Goal: Transaction & Acquisition: Purchase product/service

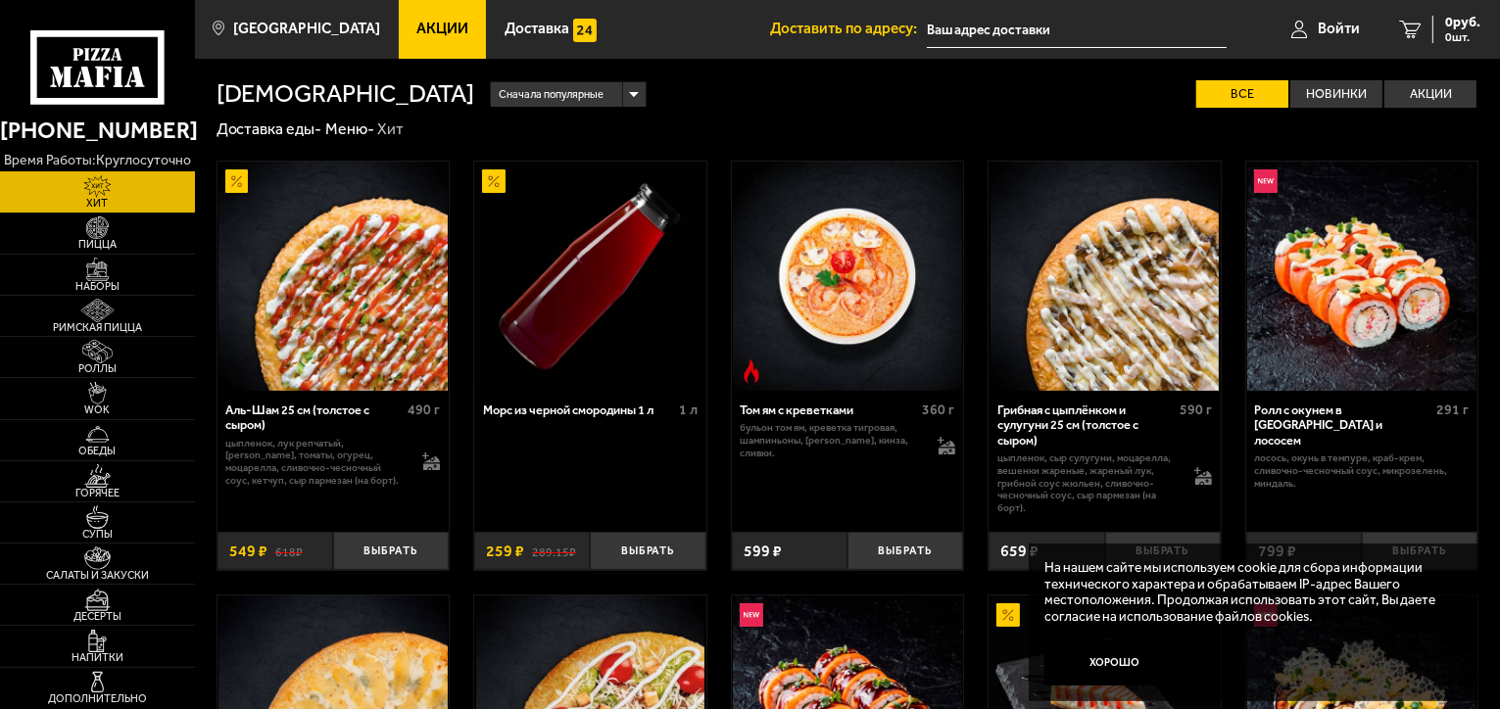
click at [1007, 31] on input "text" at bounding box center [1077, 30] width 300 height 36
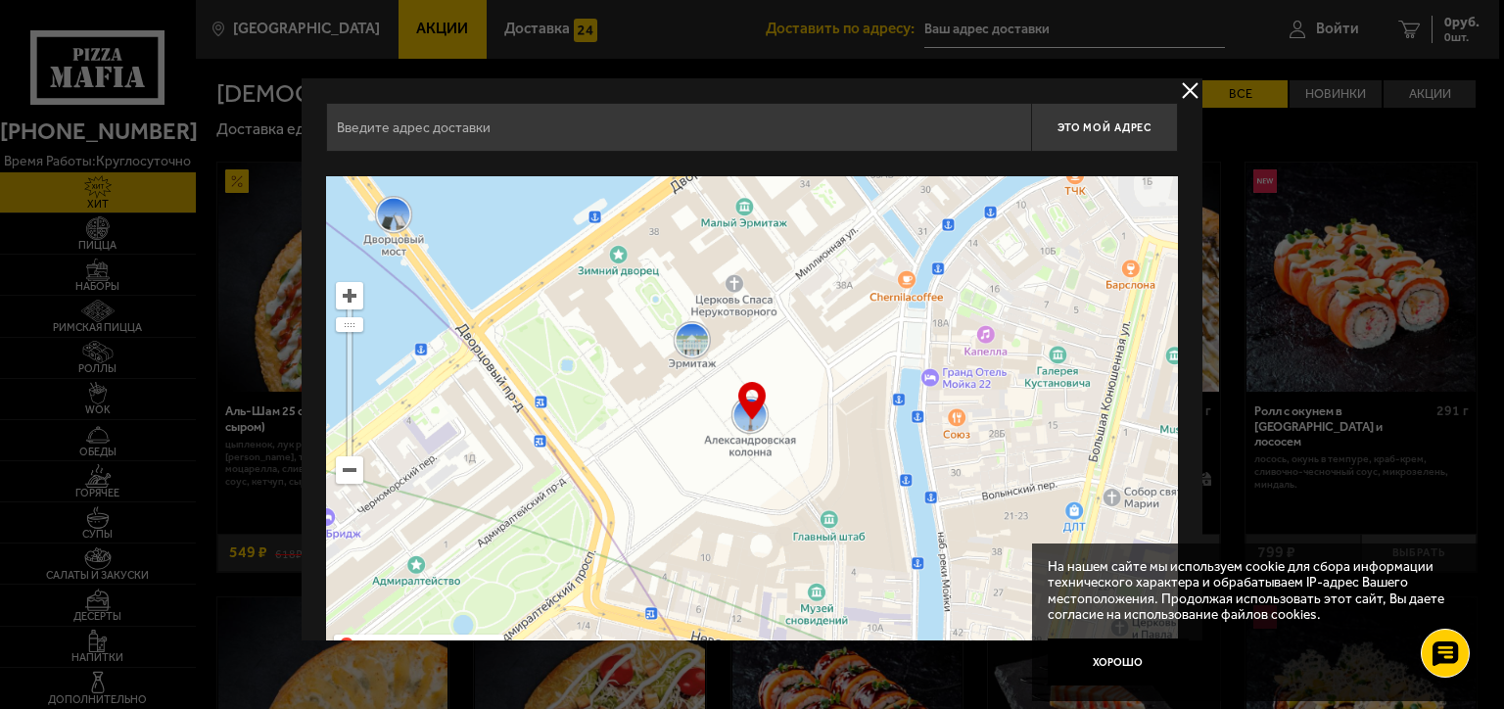
click at [815, 129] on input "text" at bounding box center [678, 127] width 705 height 49
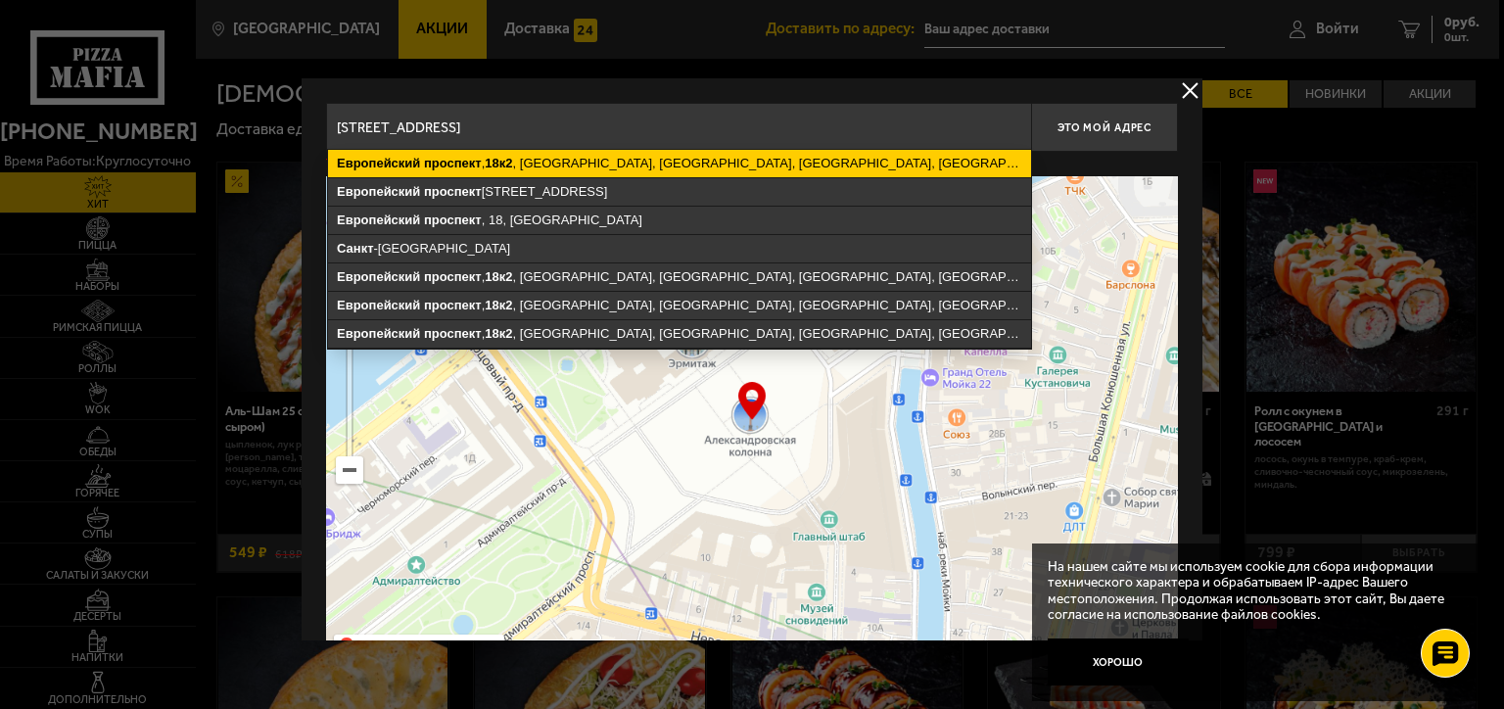
click at [805, 160] on ymaps "Европейский проспект , 18к2 , Кудрово, Заневское городское поселение, Всеволожс…" at bounding box center [679, 163] width 703 height 27
type input "[STREET_ADDRESS]"
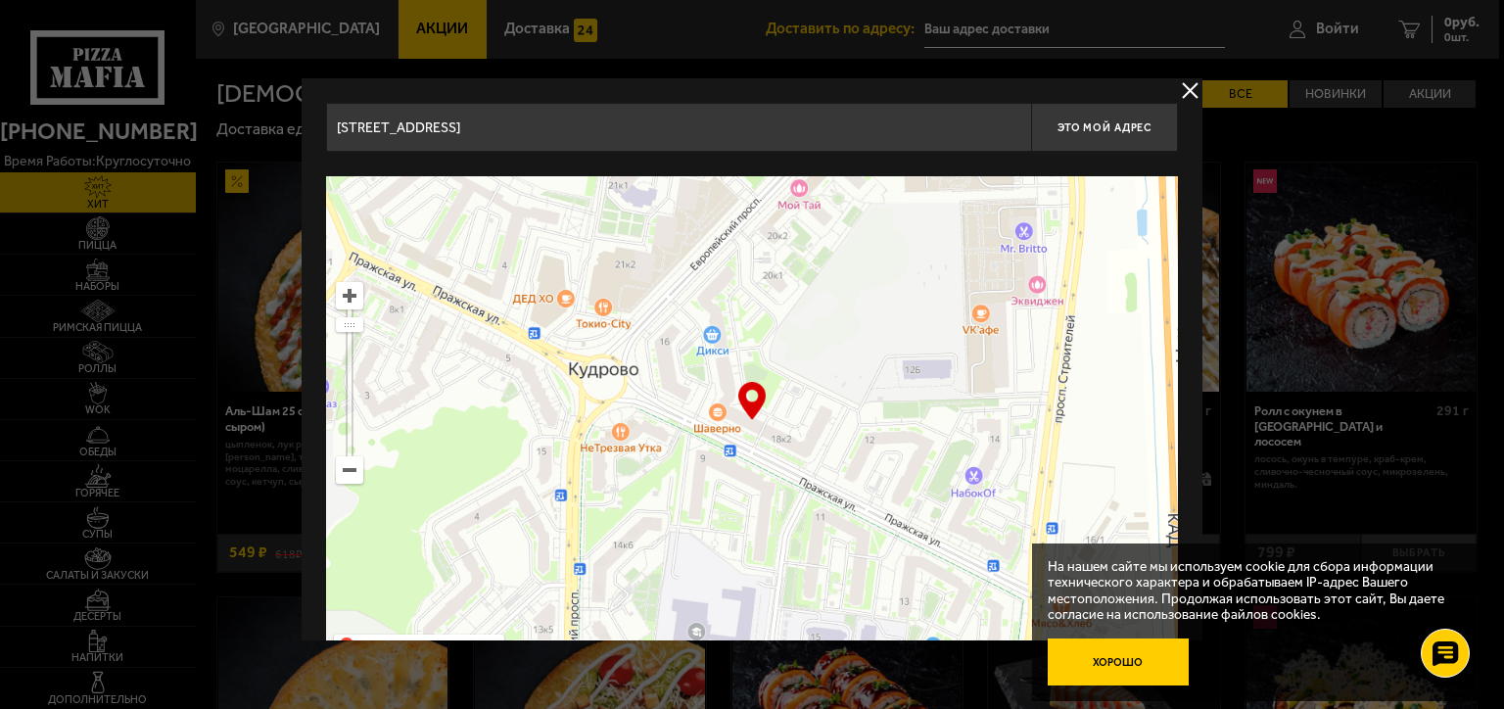
click at [1113, 665] on button "Хорошо" at bounding box center [1118, 662] width 141 height 47
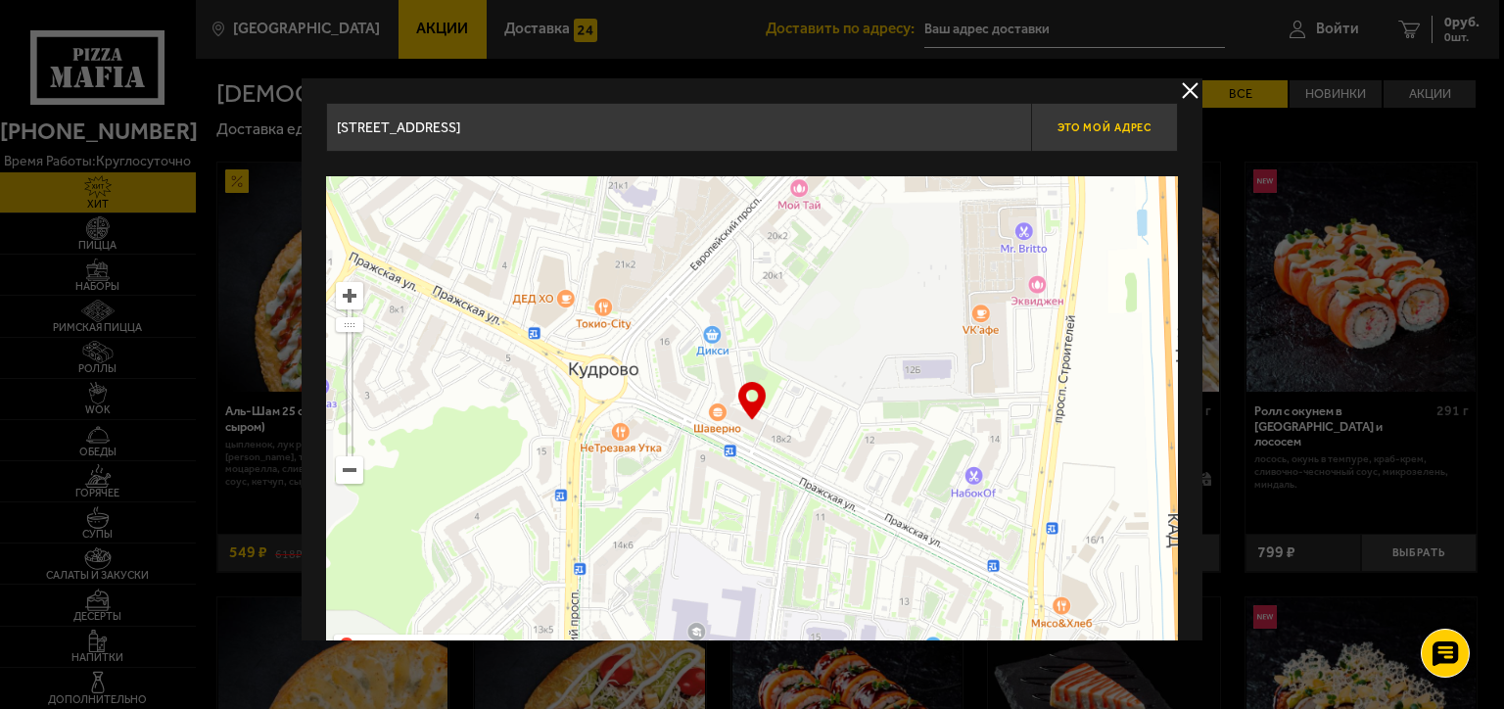
click at [1104, 129] on span "Это мой адрес" at bounding box center [1105, 127] width 94 height 13
type input "[STREET_ADDRESS]"
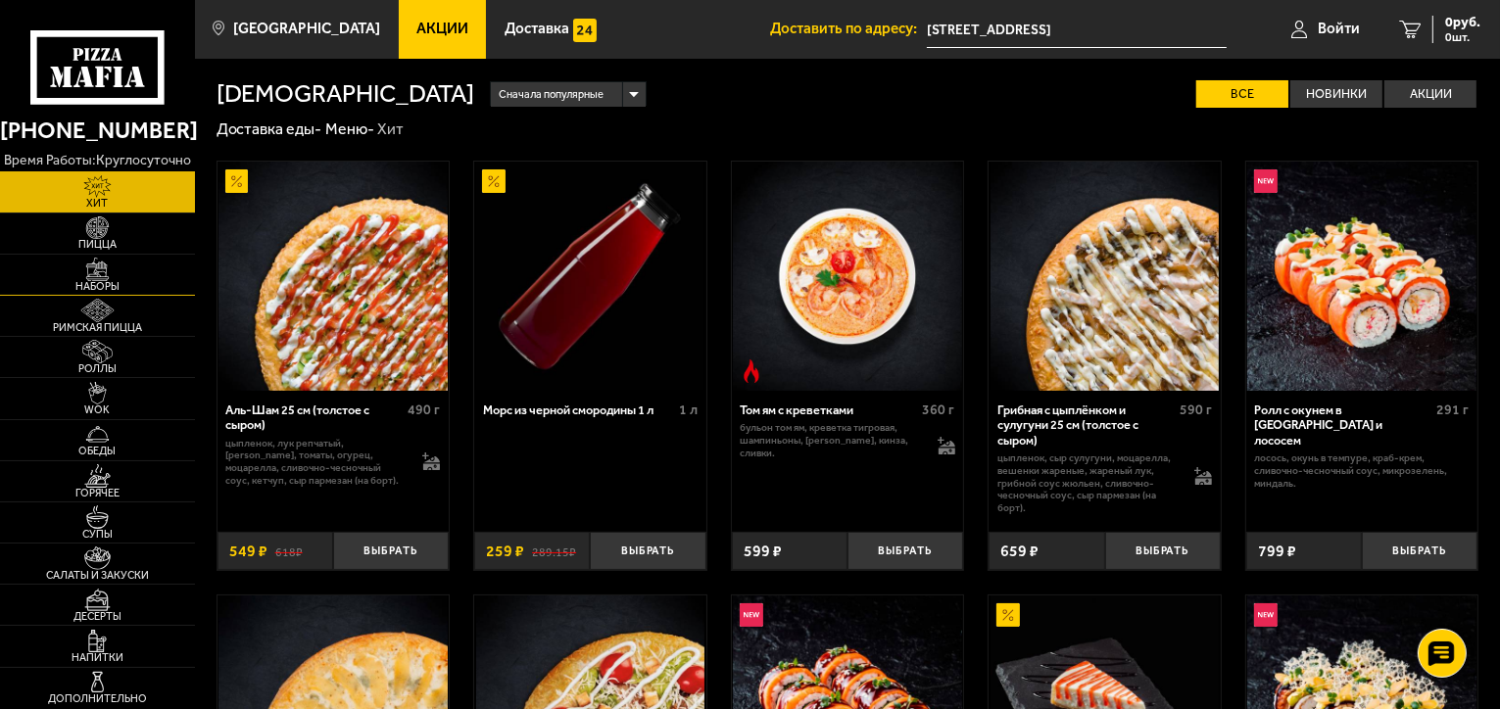
click at [105, 281] on span "Наборы" at bounding box center [97, 286] width 195 height 11
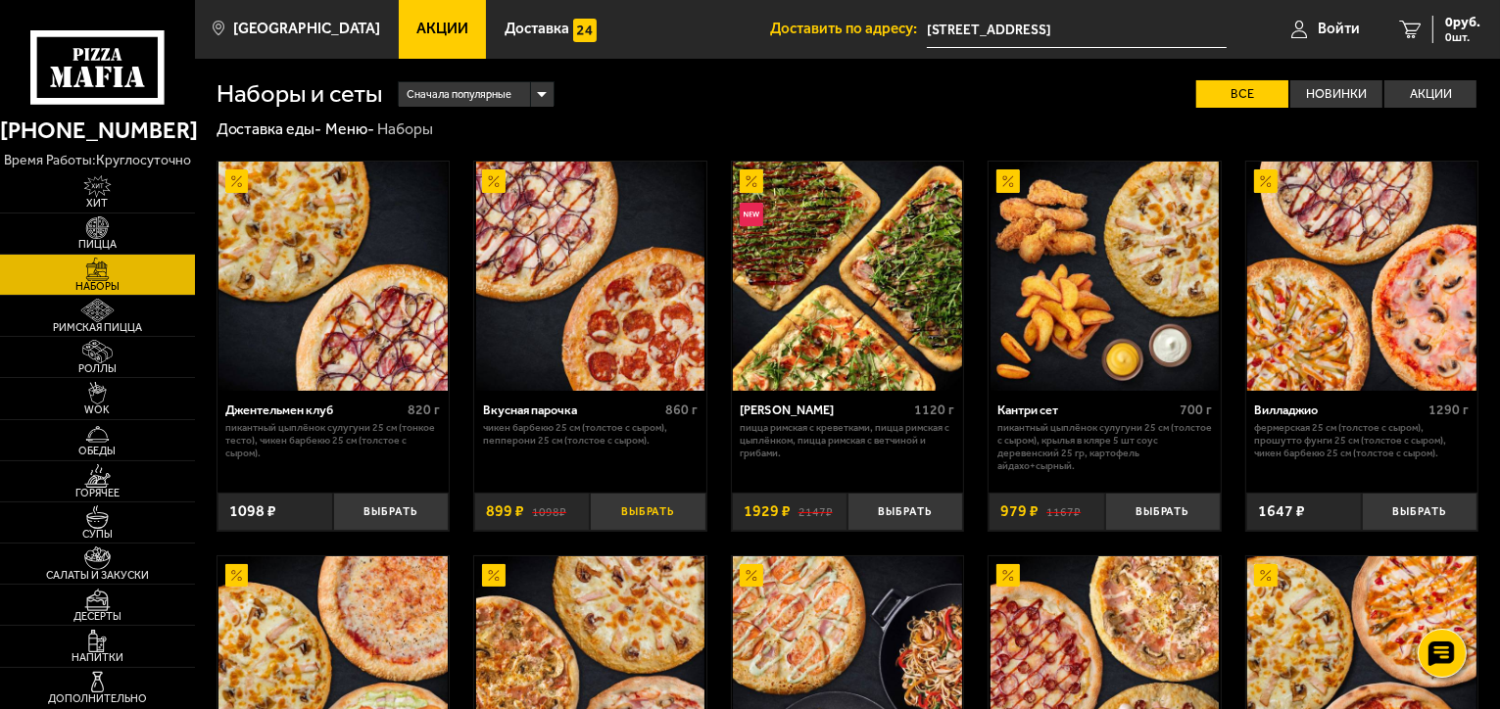
click at [665, 523] on button "Выбрать" at bounding box center [648, 512] width 116 height 38
click at [1437, 24] on span "899 руб." at bounding box center [1454, 23] width 51 height 14
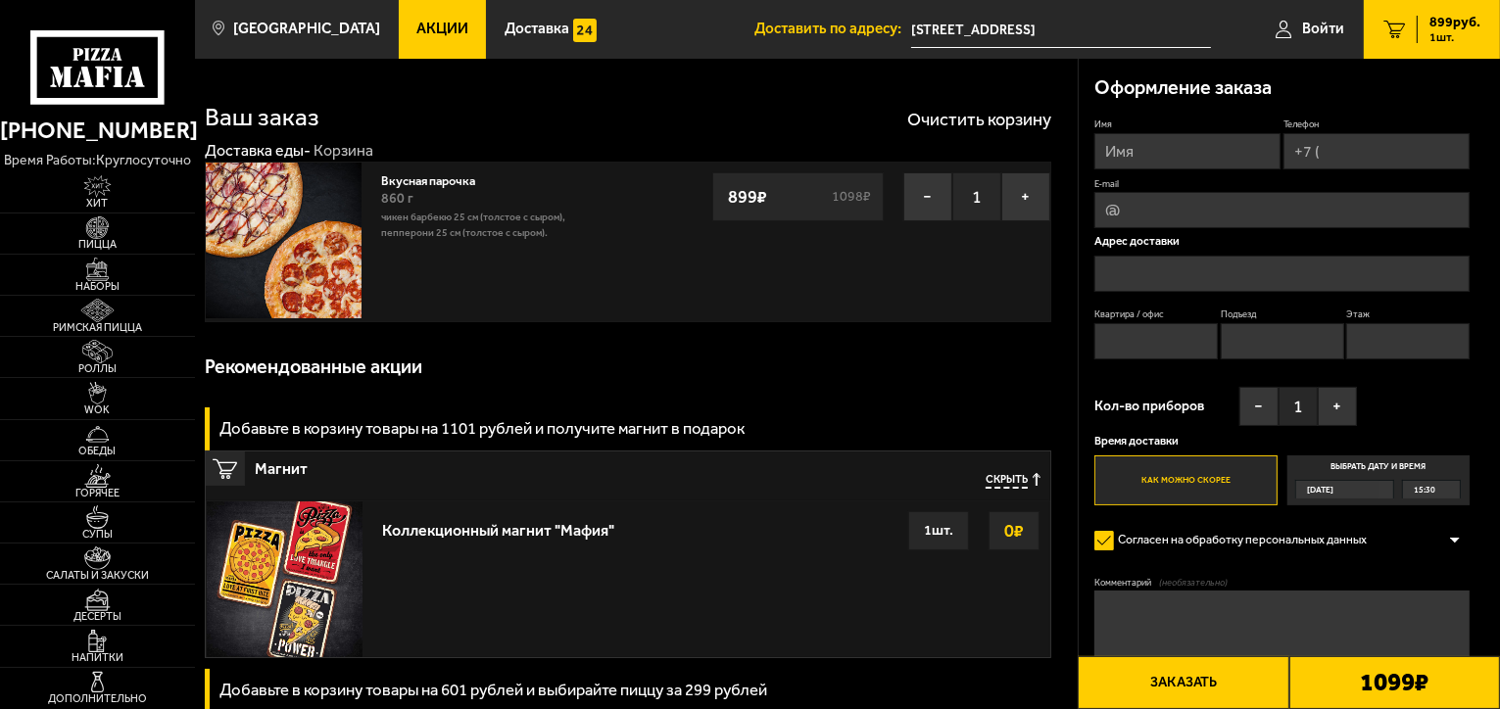
type input "[STREET_ADDRESS]"
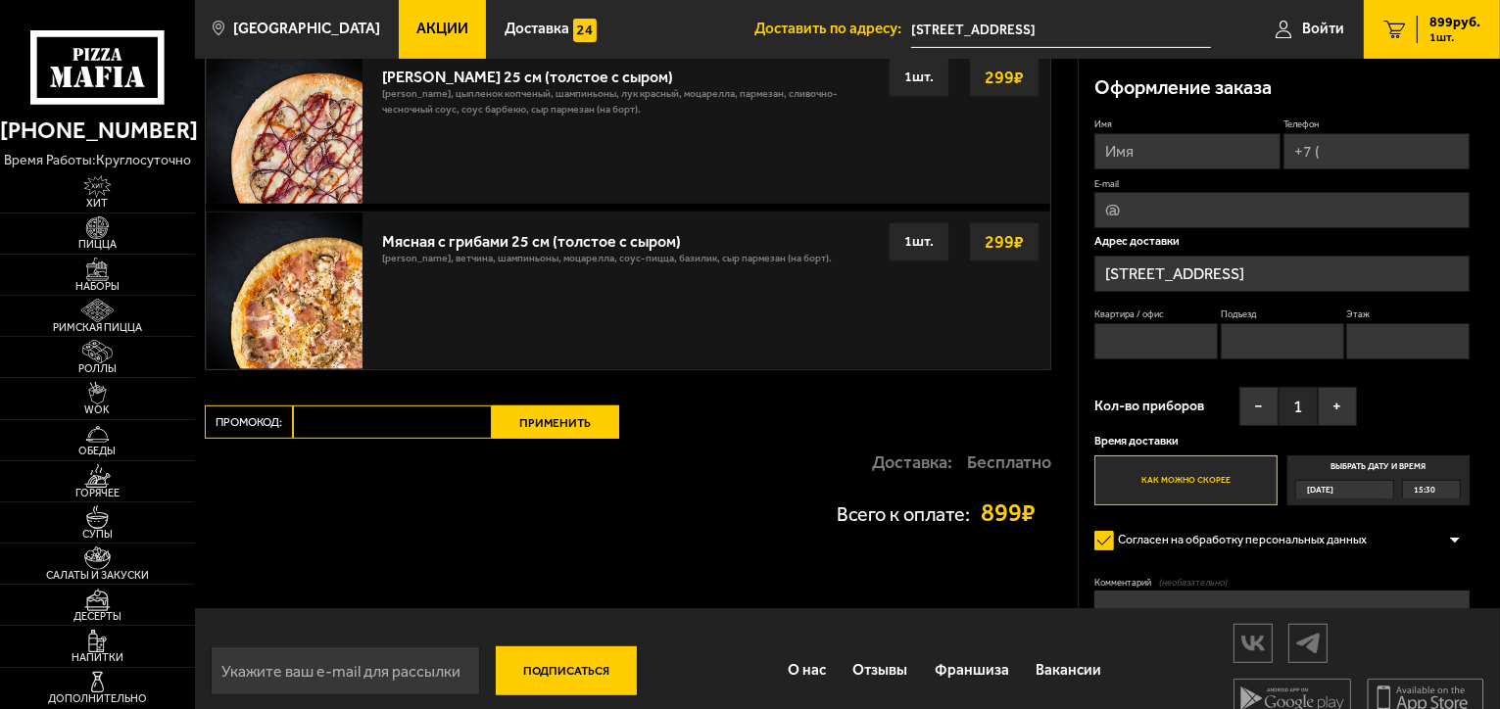
scroll to position [882, 0]
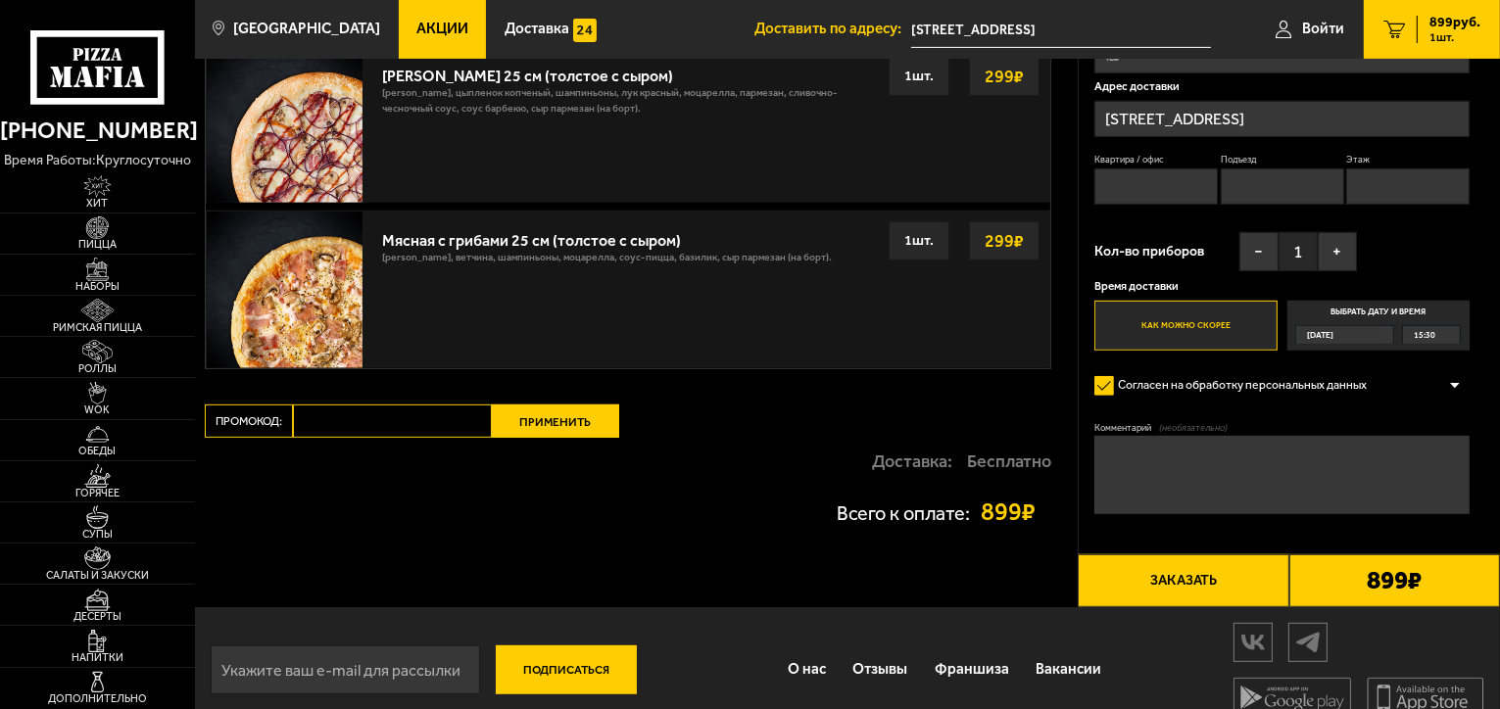
click at [357, 418] on input "Промокод:" at bounding box center [392, 421] width 199 height 33
paste input "START14"
type input "START14"
click at [509, 419] on button "Применить" at bounding box center [555, 421] width 127 height 33
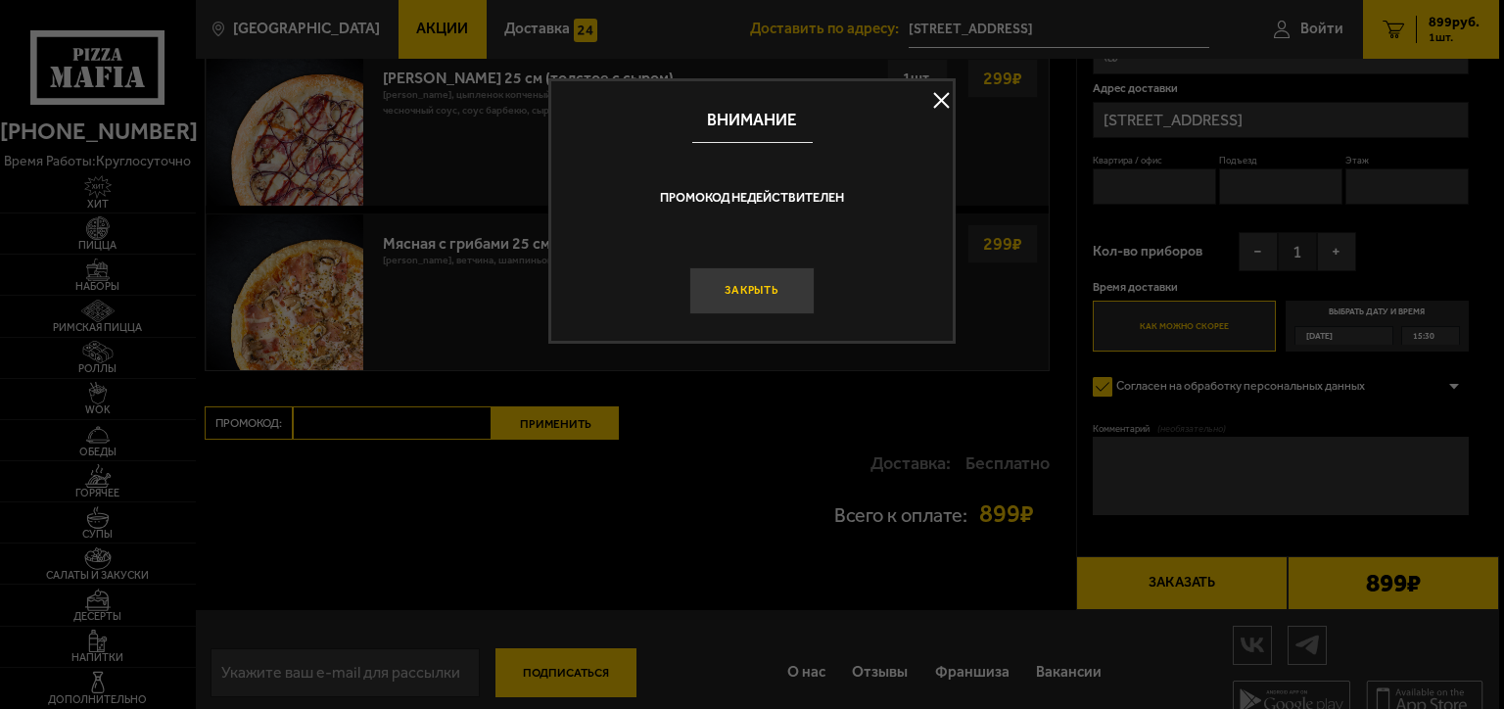
click at [740, 305] on button "Закрыть" at bounding box center [752, 290] width 125 height 47
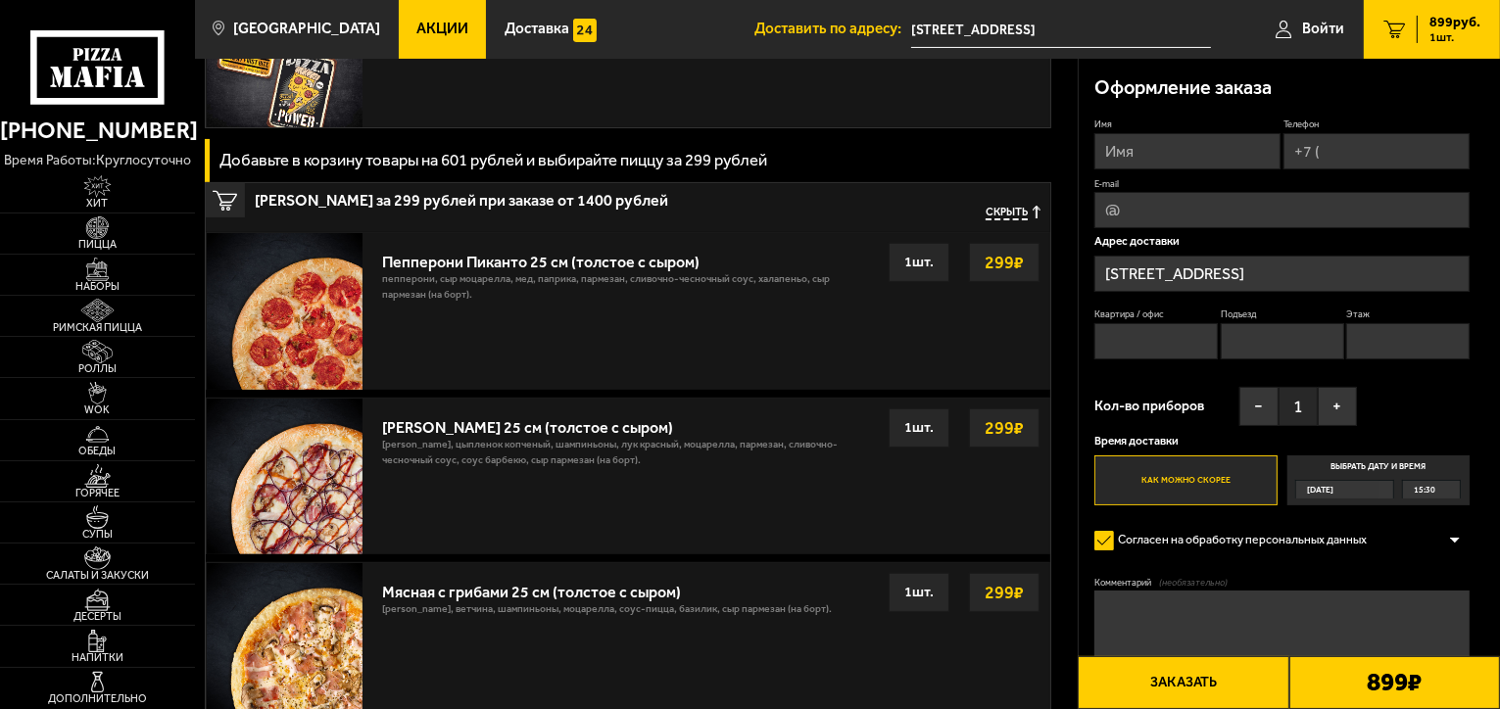
scroll to position [0, 0]
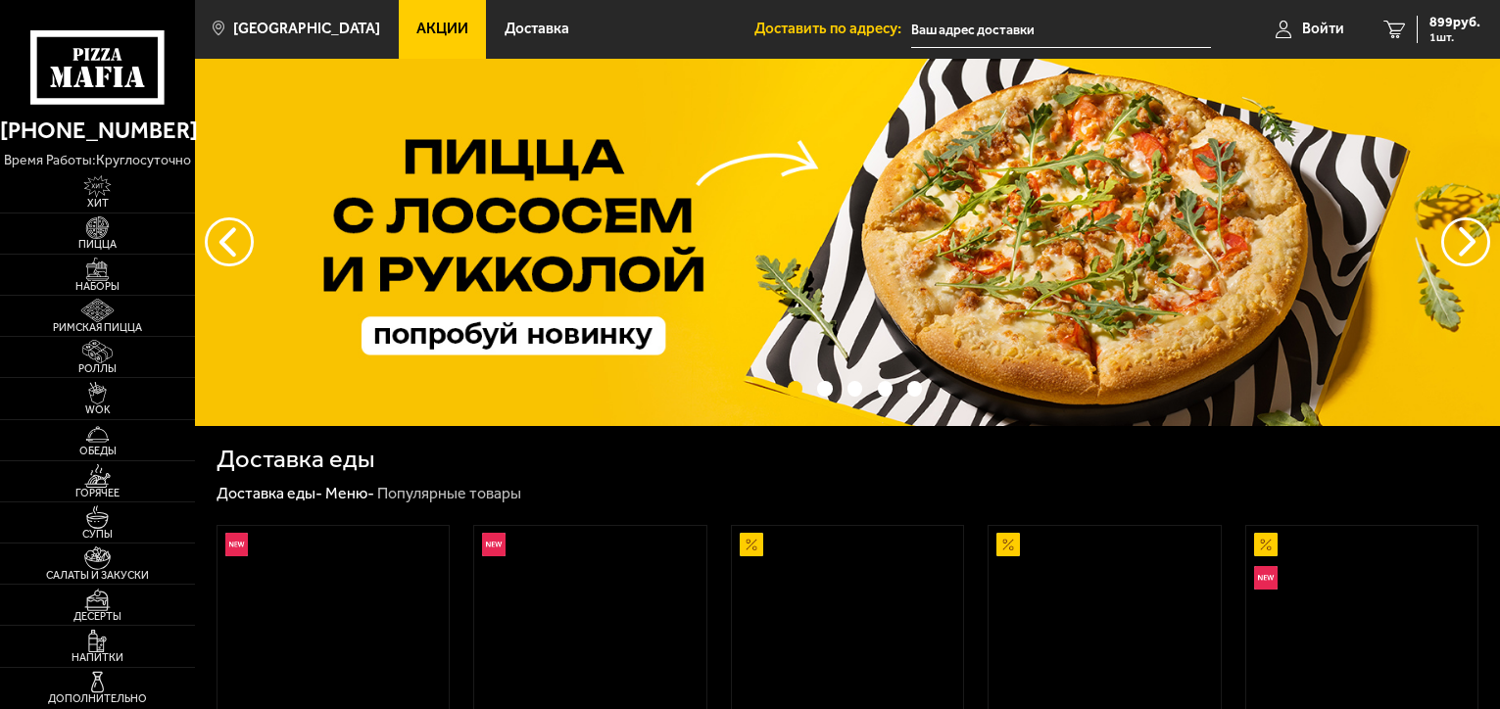
type input "[STREET_ADDRESS]"
